Goal: Task Accomplishment & Management: Use online tool/utility

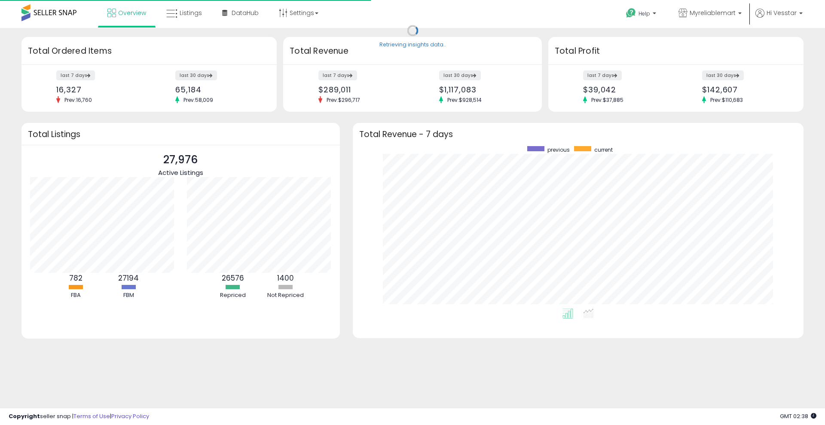
scroll to position [162, 433]
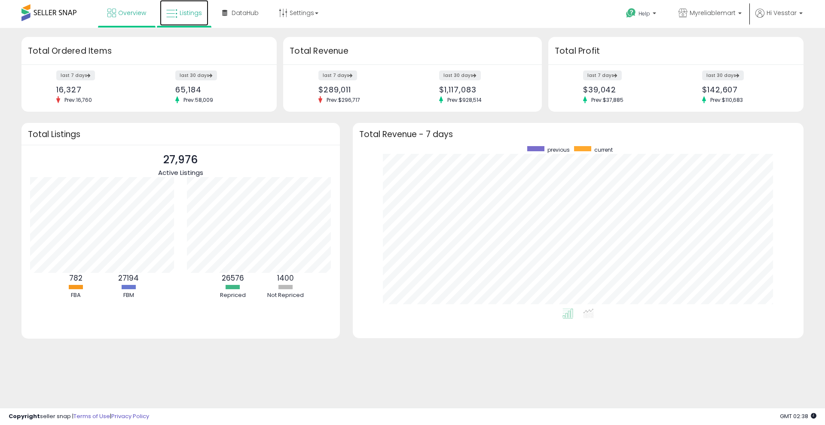
click at [196, 12] on span "Listings" at bounding box center [191, 13] width 22 height 9
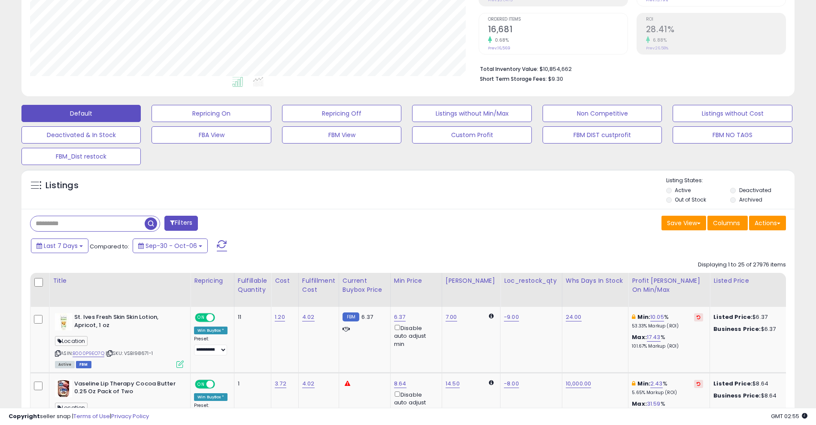
scroll to position [150, 0]
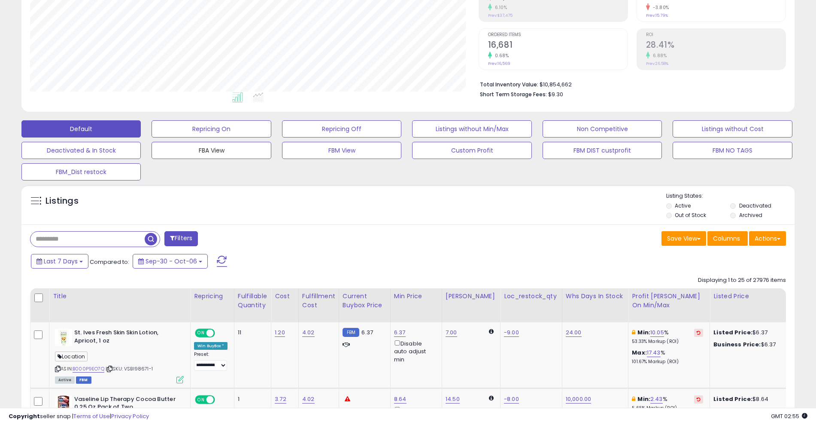
drag, startPoint x: 210, startPoint y: 155, endPoint x: 244, endPoint y: 198, distance: 54.1
click at [342, 150] on button "FBM View" at bounding box center [341, 150] width 119 height 17
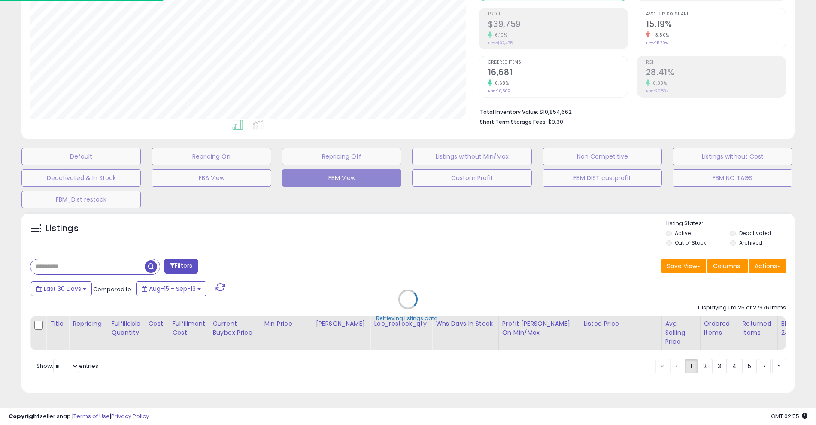
scroll to position [176, 453]
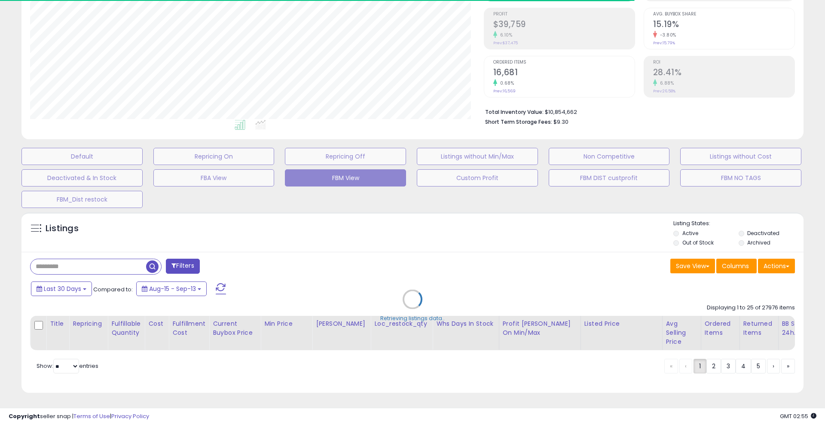
select select "**"
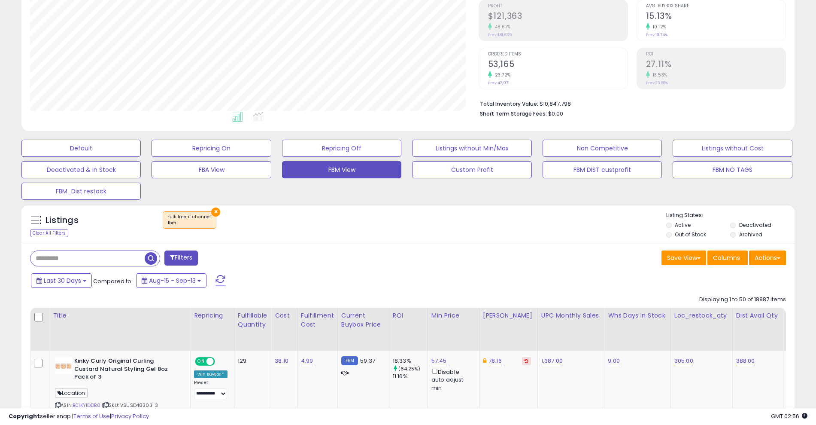
scroll to position [176, 449]
